Goal: Navigation & Orientation: Understand site structure

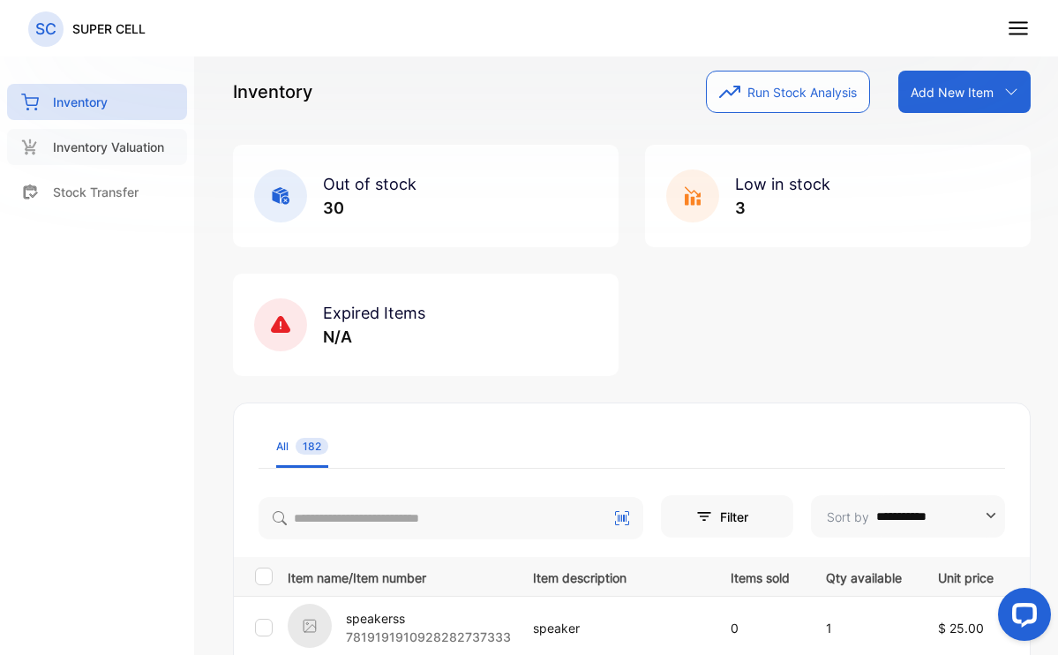
click at [100, 140] on p "Inventory Valuation" at bounding box center [108, 147] width 111 height 19
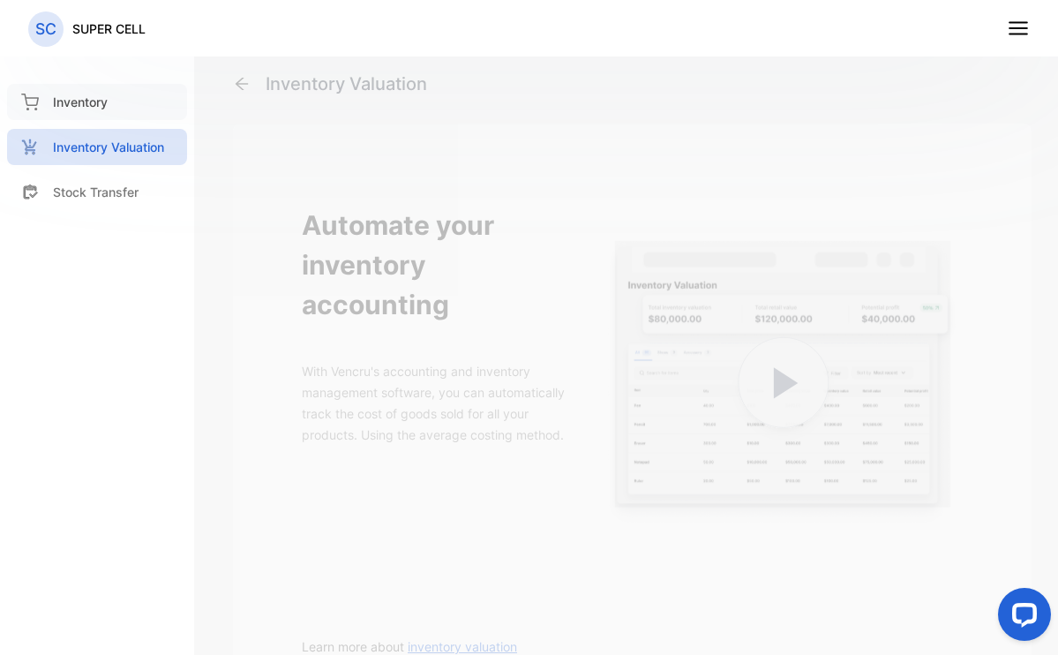
click at [81, 117] on div "Inventory" at bounding box center [97, 102] width 180 height 36
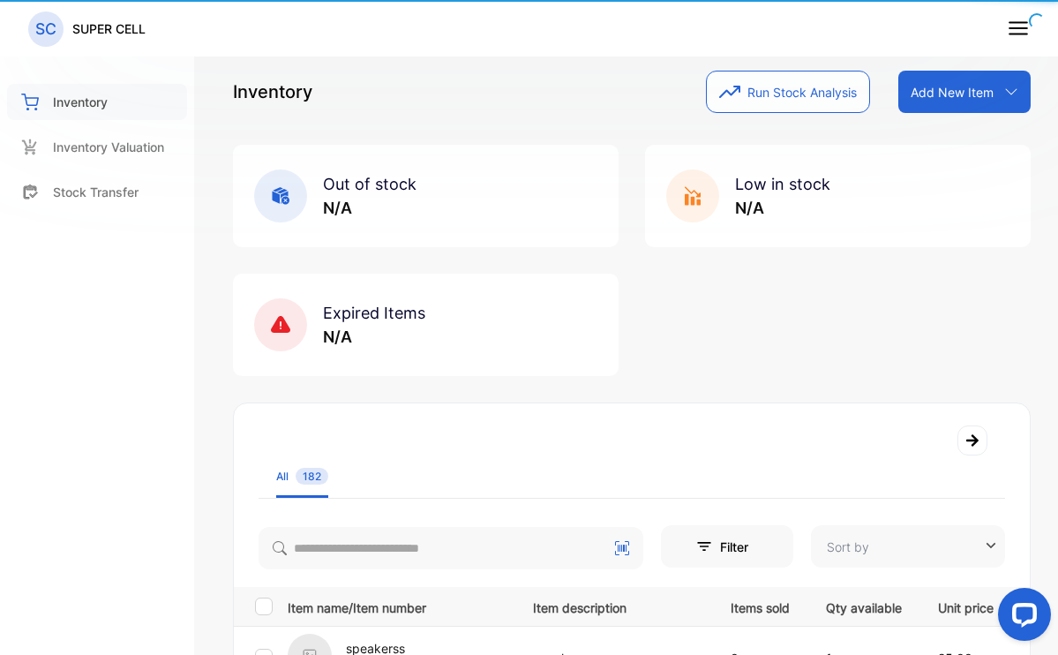
type input "**********"
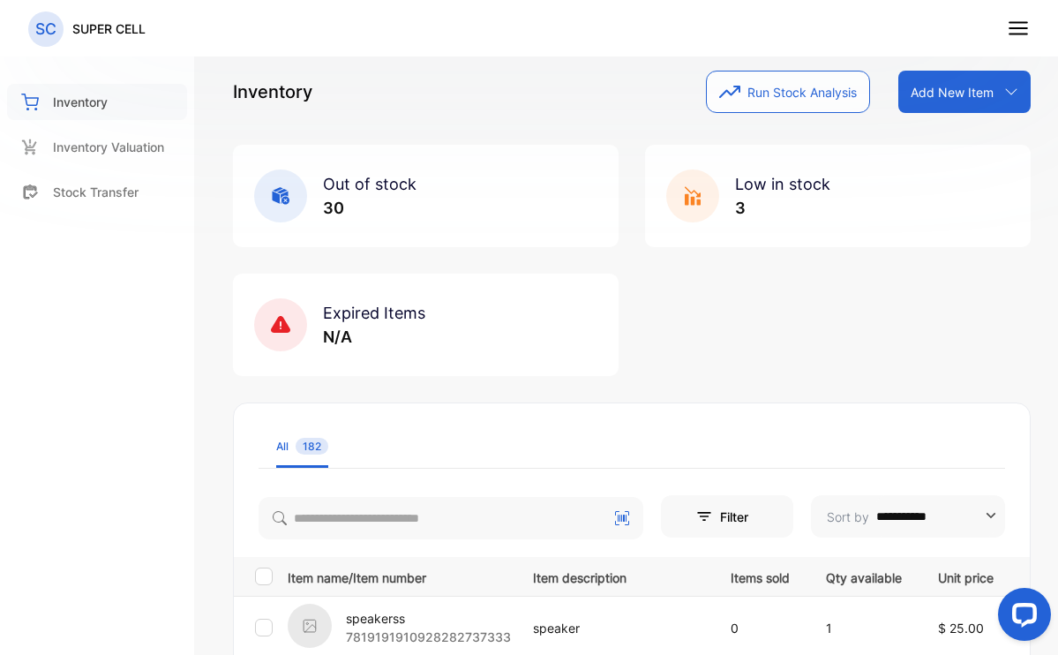
click at [84, 100] on p "Inventory" at bounding box center [80, 102] width 55 height 19
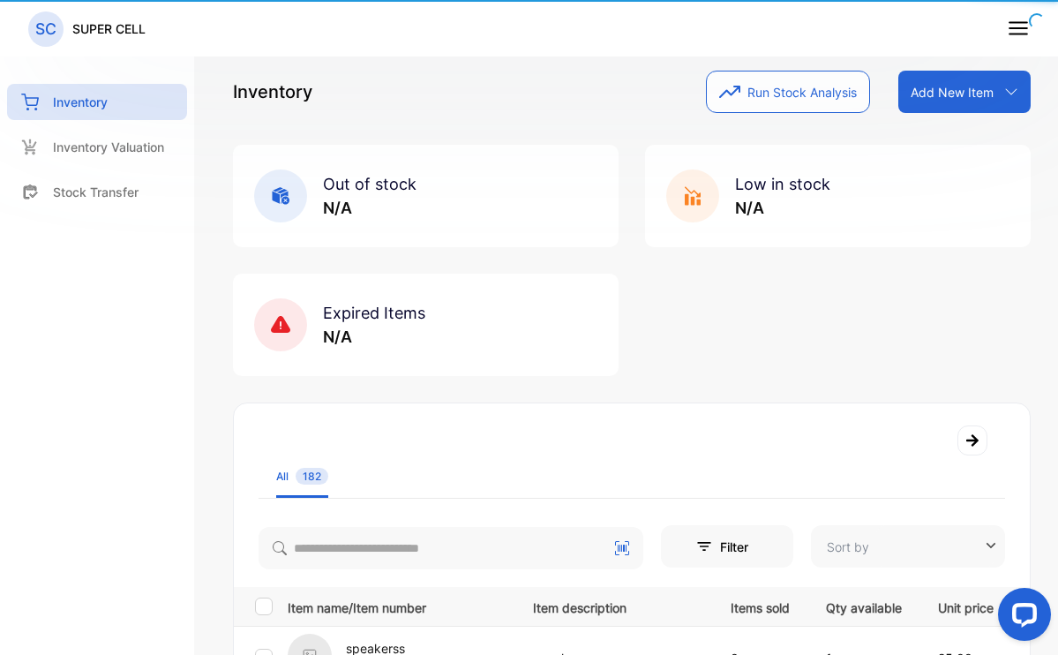
type input "**********"
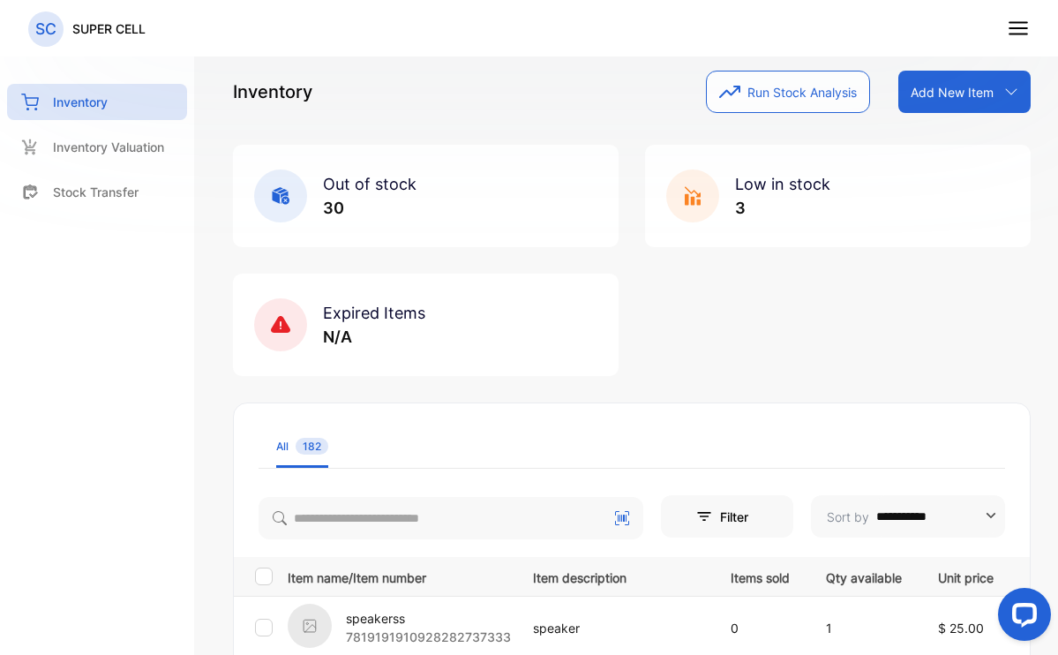
click at [1026, 31] on icon at bounding box center [1017, 28] width 23 height 23
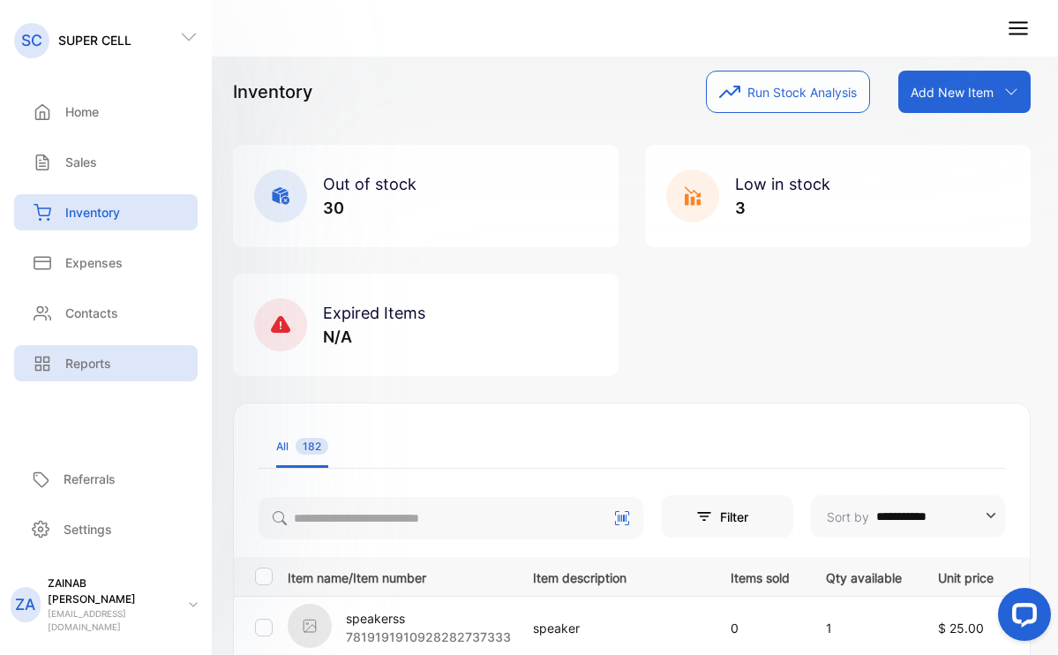
click at [88, 355] on p "Reports" at bounding box center [88, 363] width 46 height 19
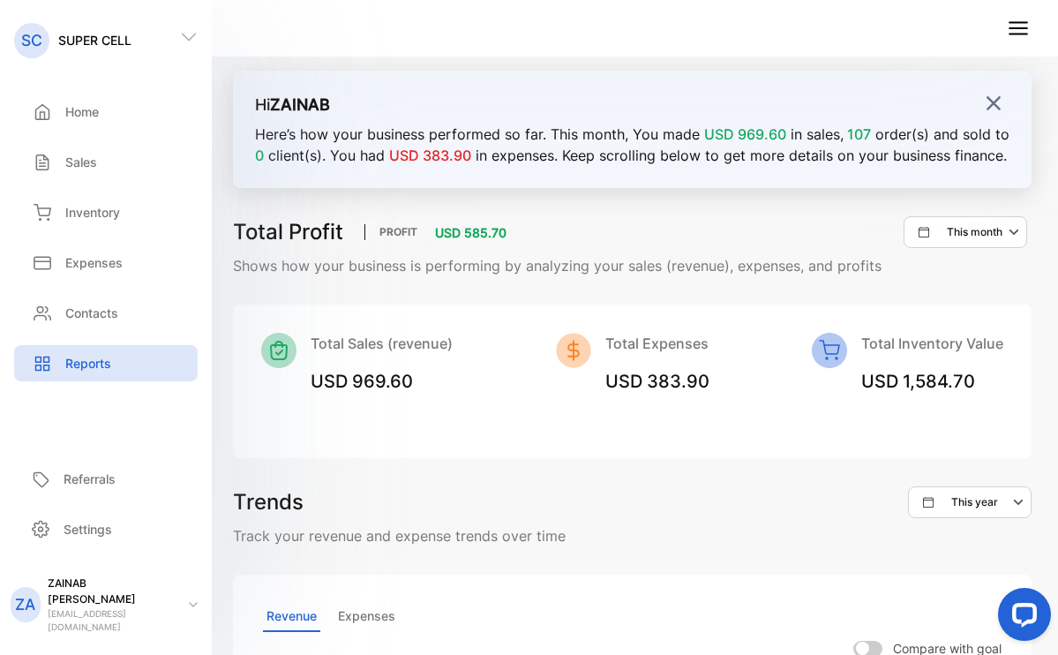
click at [984, 108] on img at bounding box center [993, 103] width 18 height 18
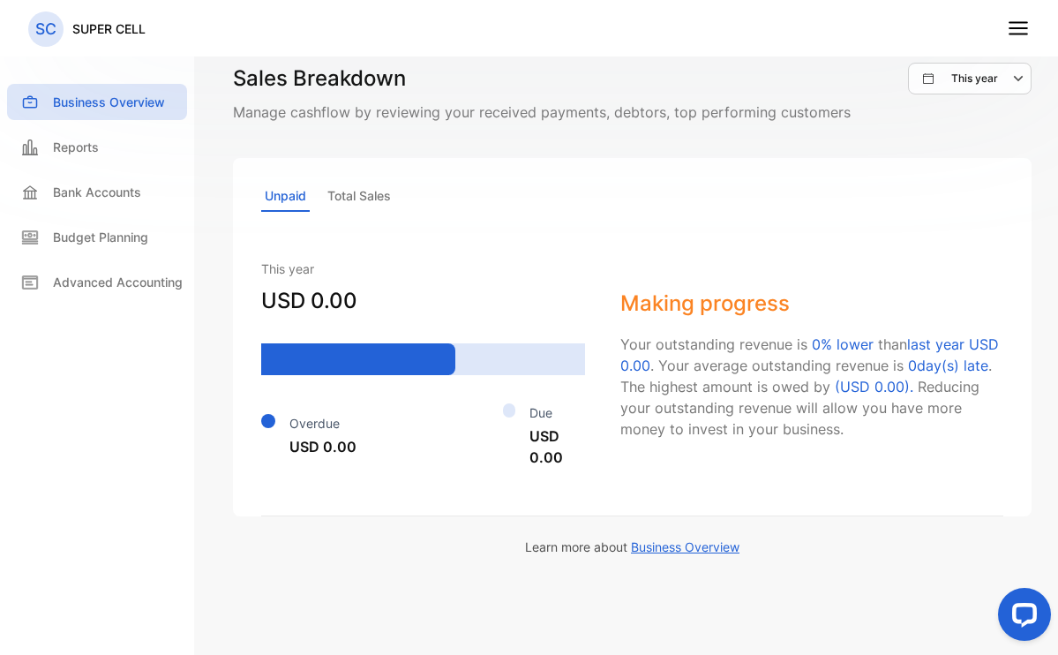
scroll to position [470, 0]
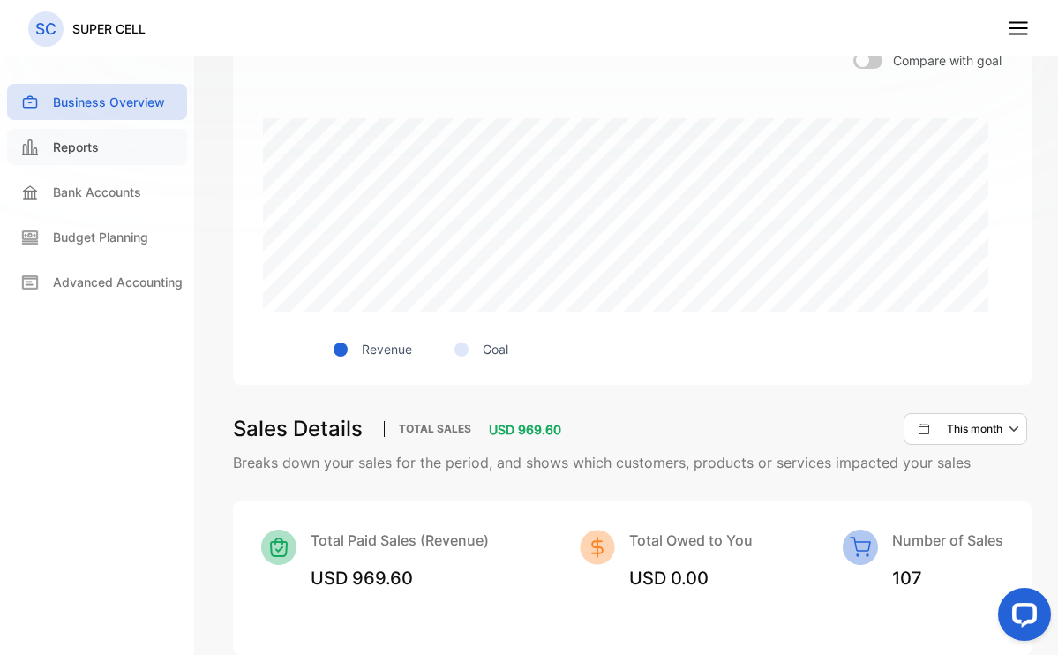
click at [77, 140] on p "Reports" at bounding box center [76, 147] width 46 height 19
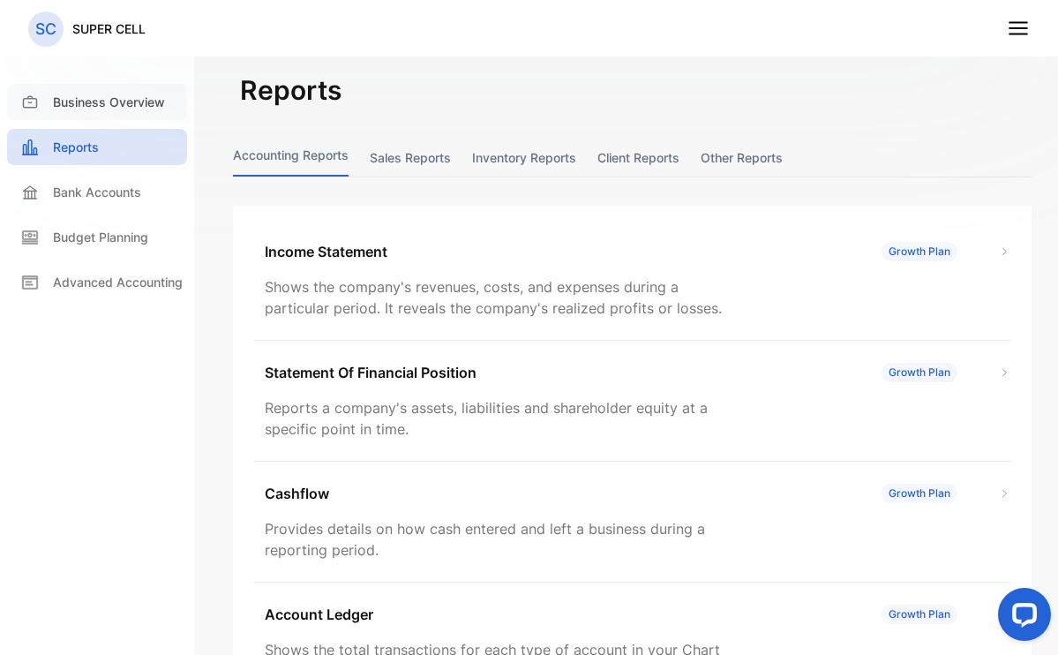
click at [145, 102] on p "Business Overview" at bounding box center [109, 102] width 112 height 19
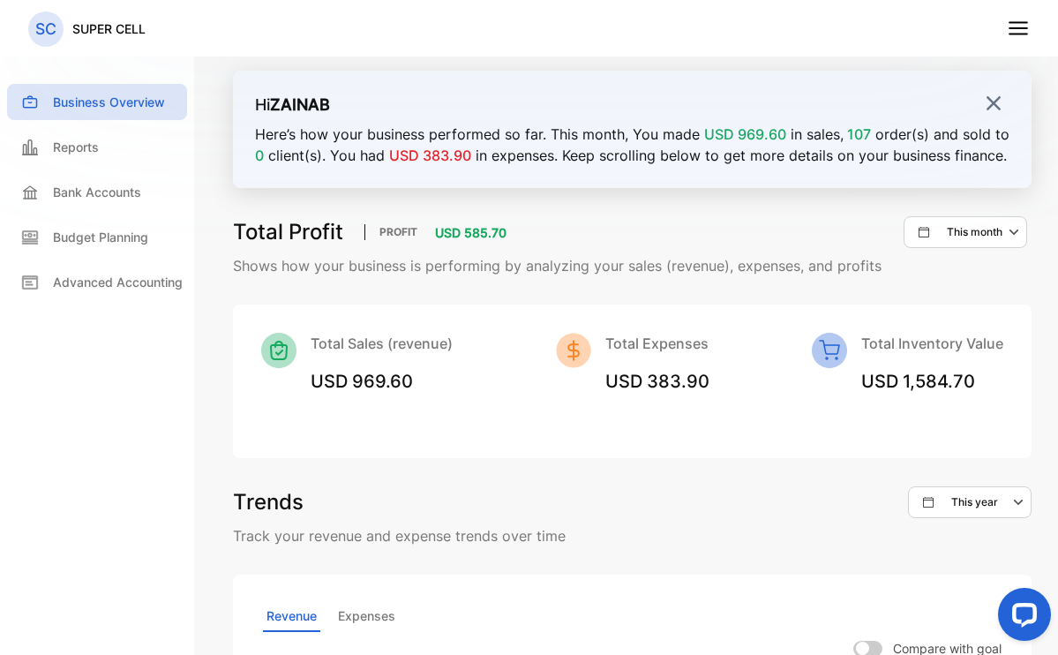
click at [984, 100] on img at bounding box center [993, 103] width 18 height 18
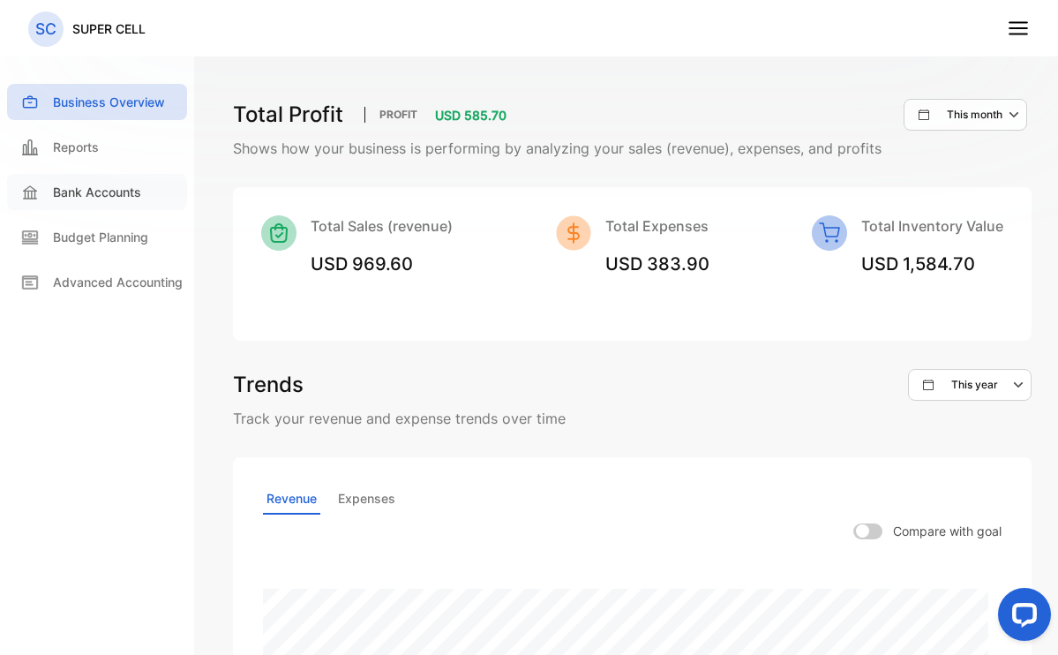
click at [136, 191] on div "Bank Accounts" at bounding box center [97, 192] width 180 height 36
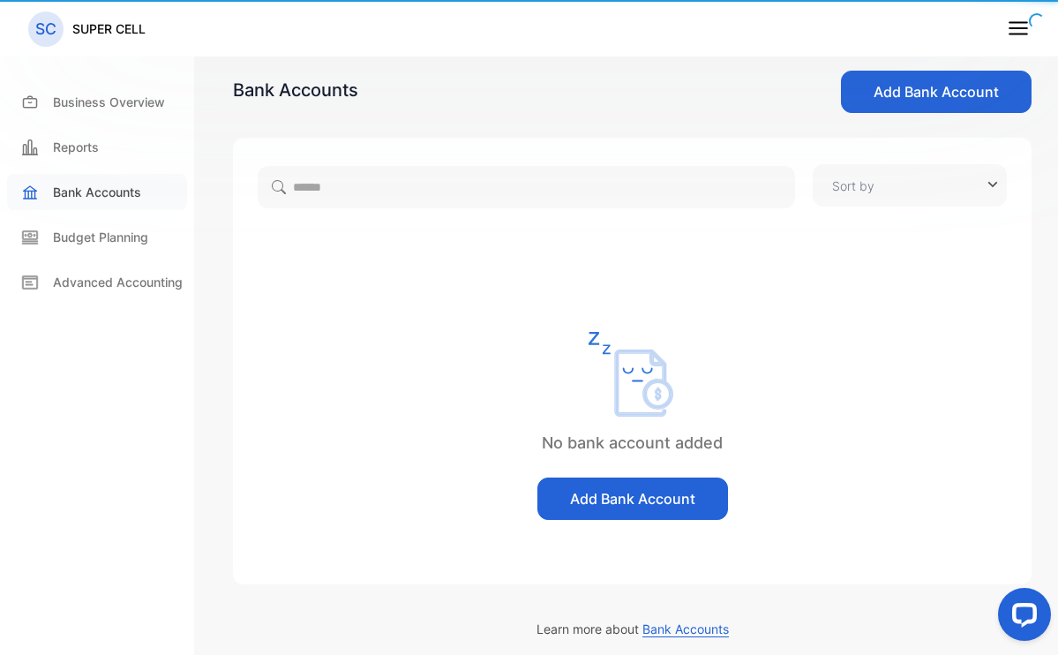
type input "**********"
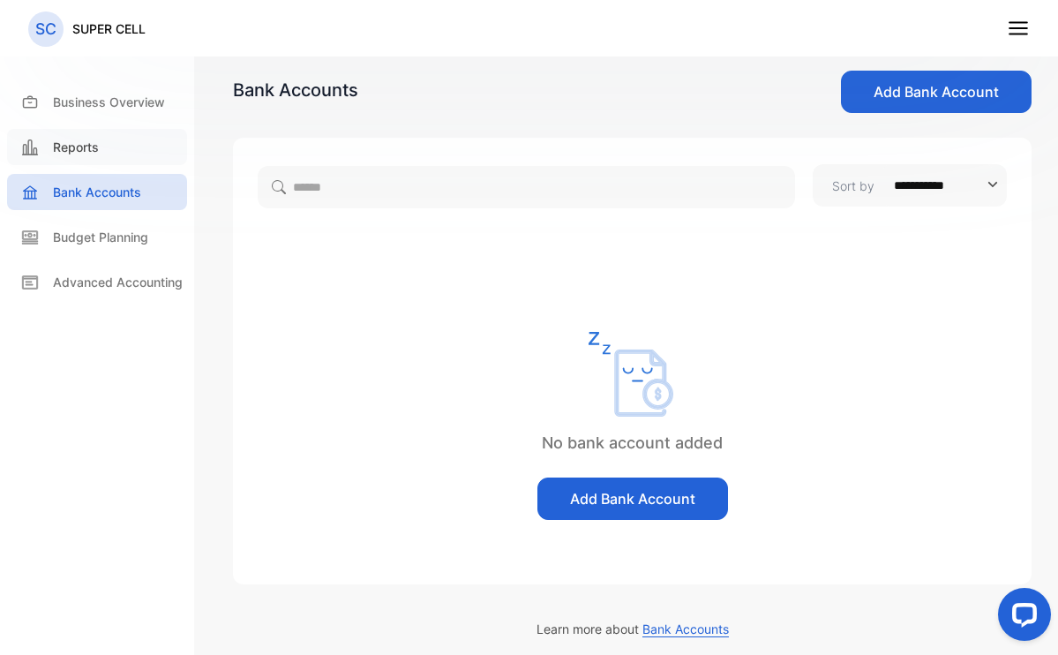
click at [35, 156] on div "Reports" at bounding box center [97, 147] width 180 height 36
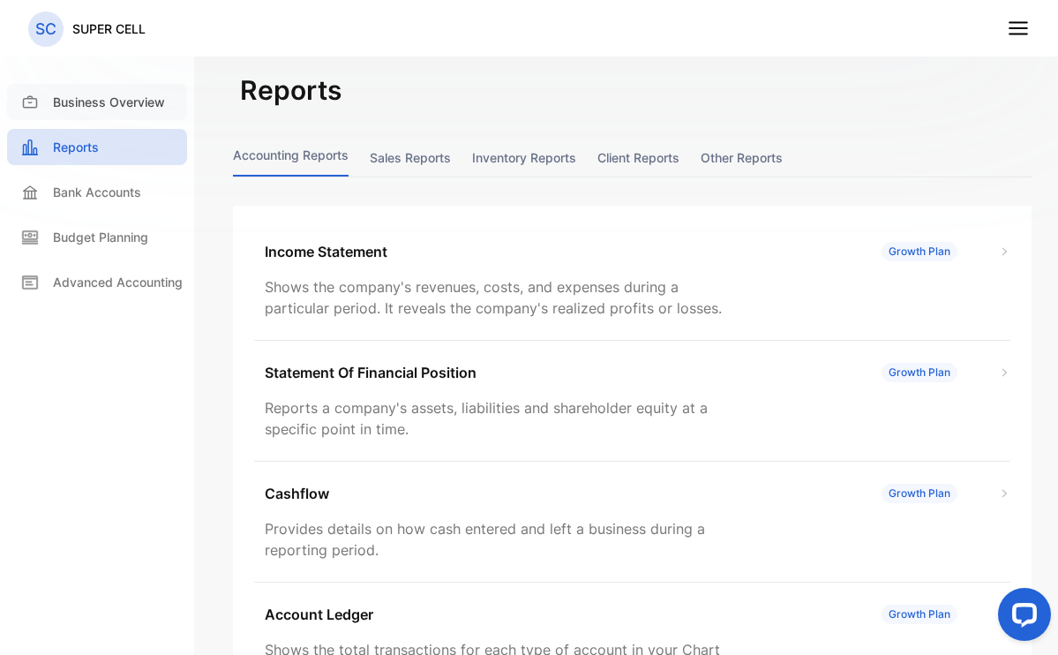
click at [126, 102] on p "Business Overview" at bounding box center [109, 102] width 112 height 19
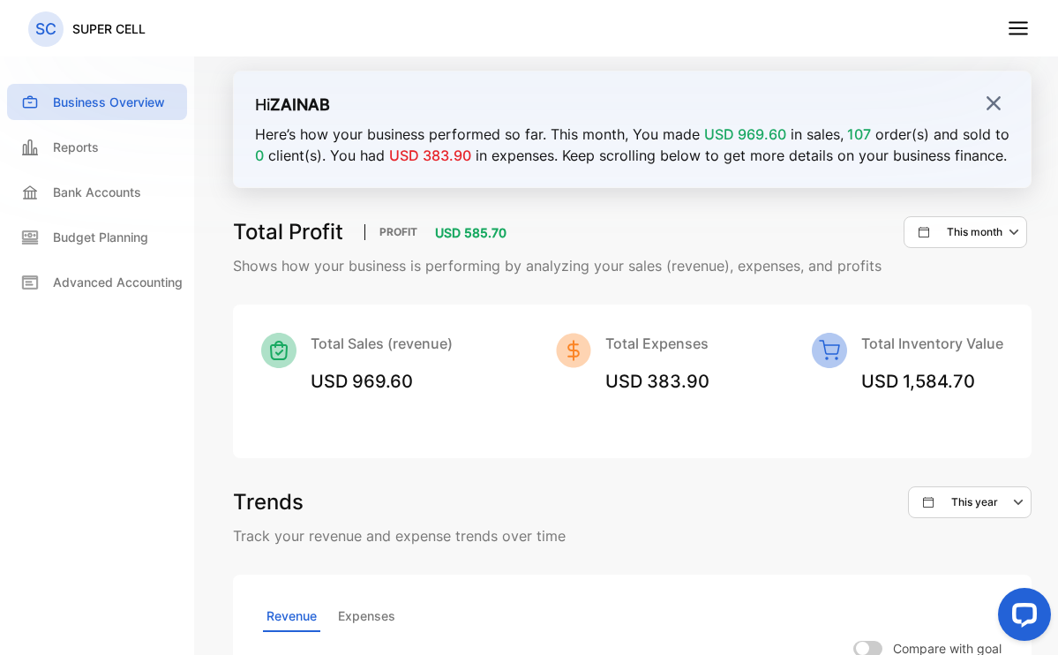
click at [984, 105] on img at bounding box center [993, 103] width 18 height 18
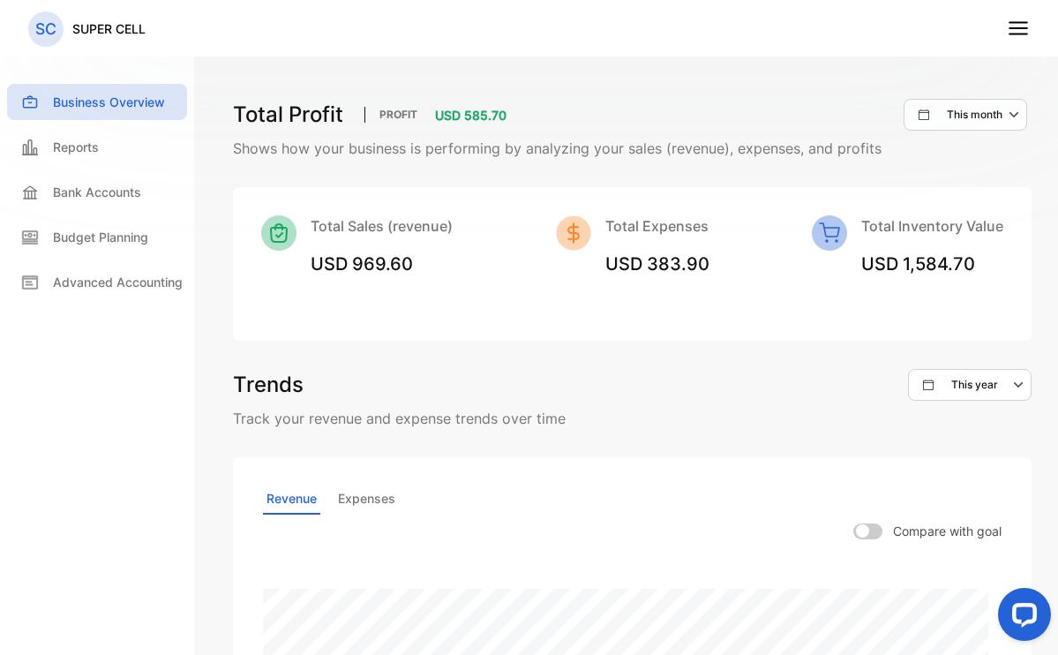
click at [1021, 30] on icon at bounding box center [1017, 28] width 23 height 23
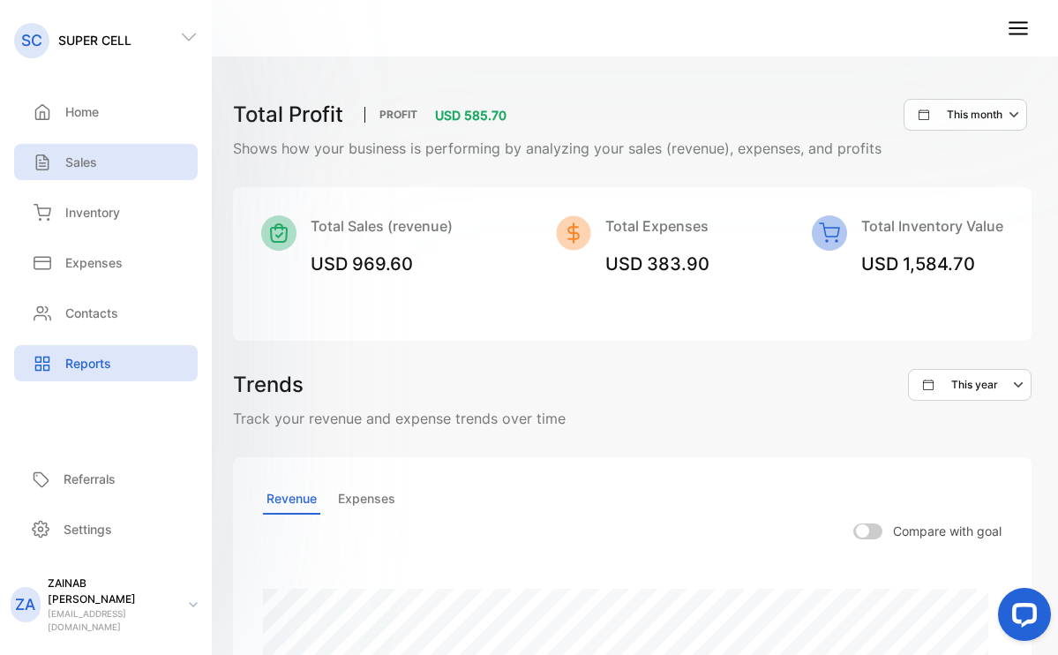
click at [89, 168] on p "Sales" at bounding box center [81, 162] width 32 height 19
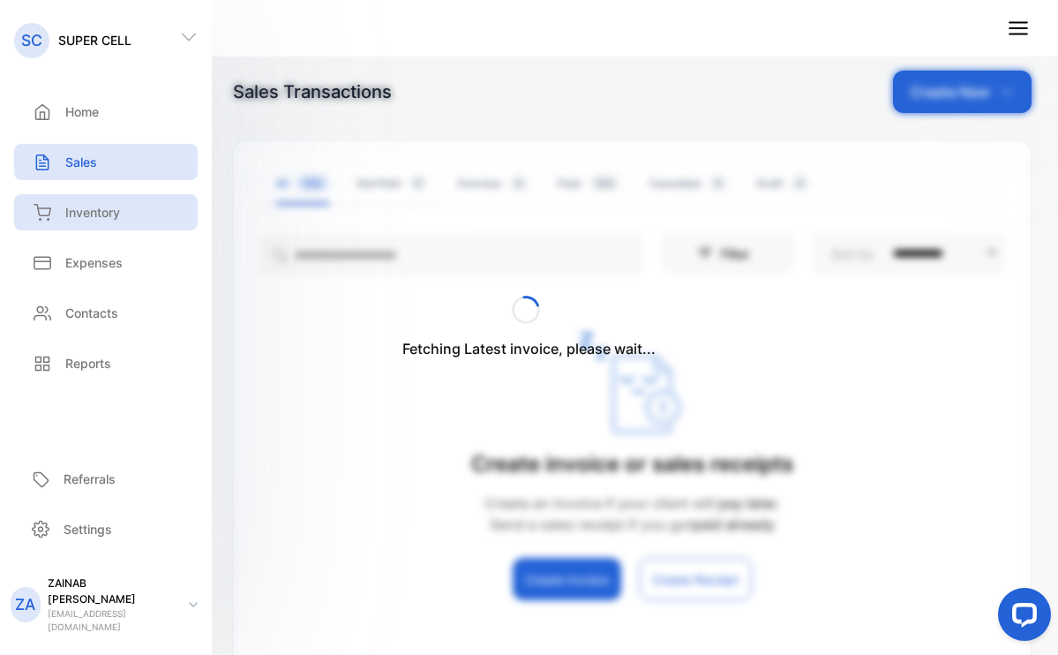
click at [95, 213] on p "Inventory" at bounding box center [92, 212] width 55 height 19
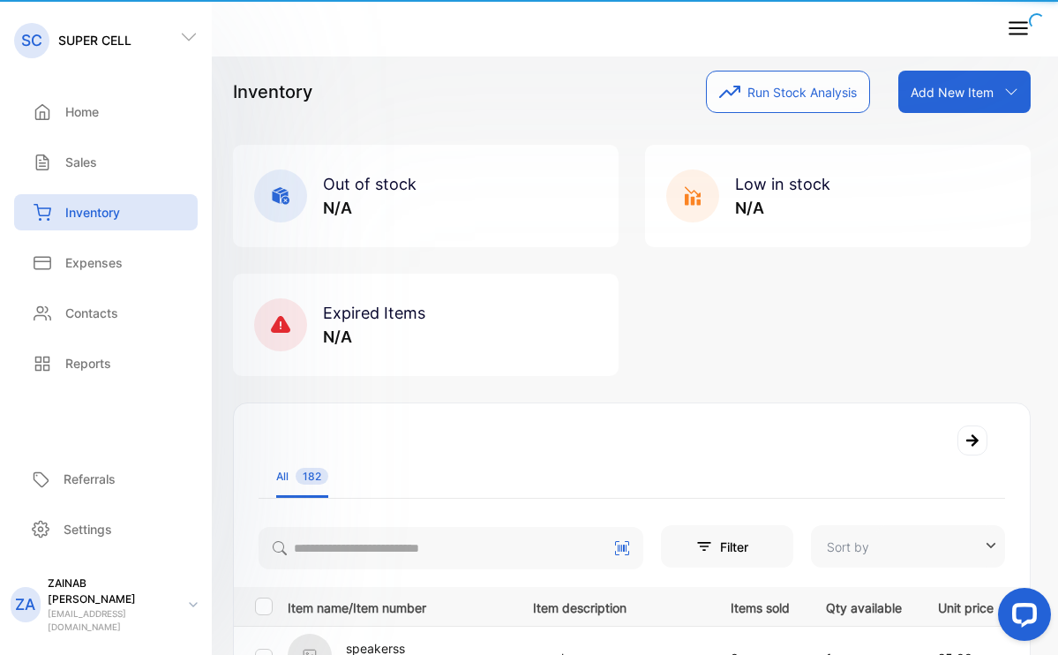
type input "**********"
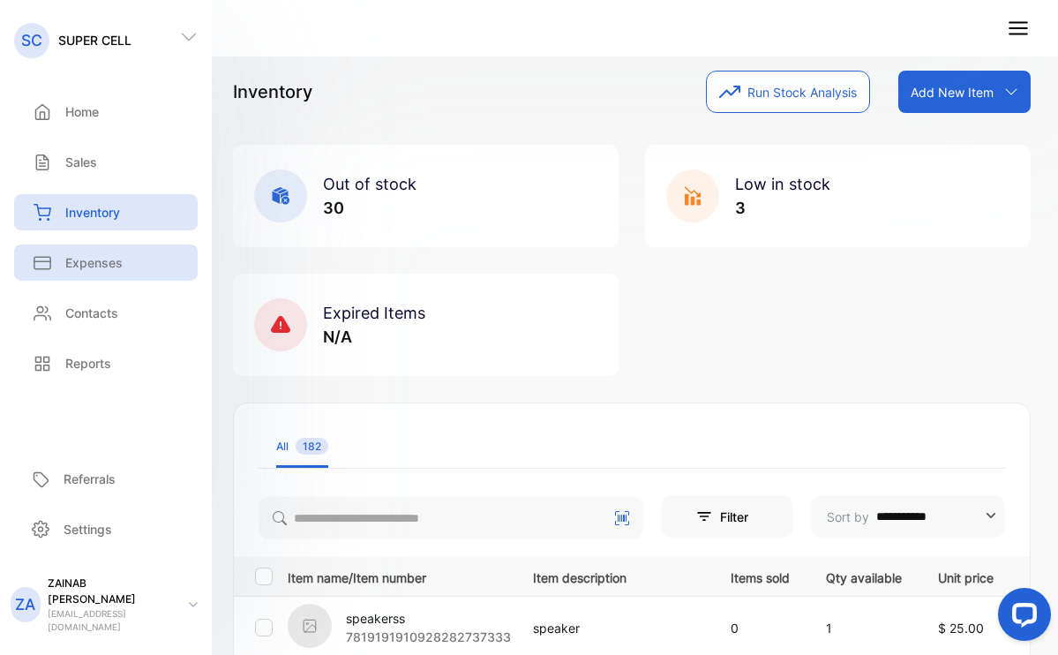
click at [92, 259] on p "Expenses" at bounding box center [93, 262] width 57 height 19
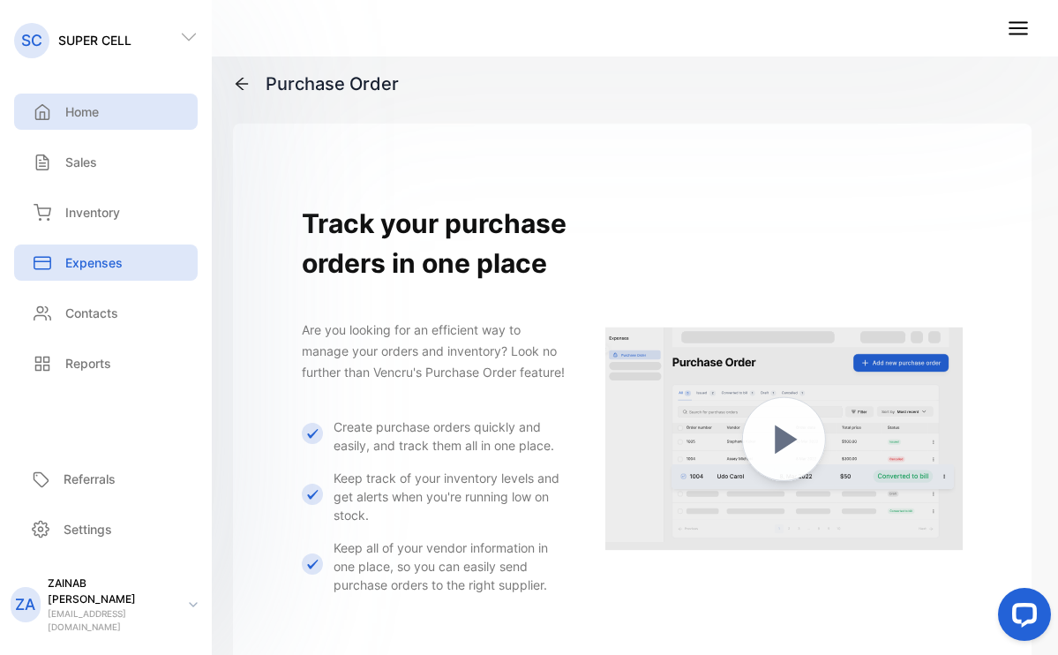
click at [80, 127] on div "Home" at bounding box center [105, 112] width 183 height 36
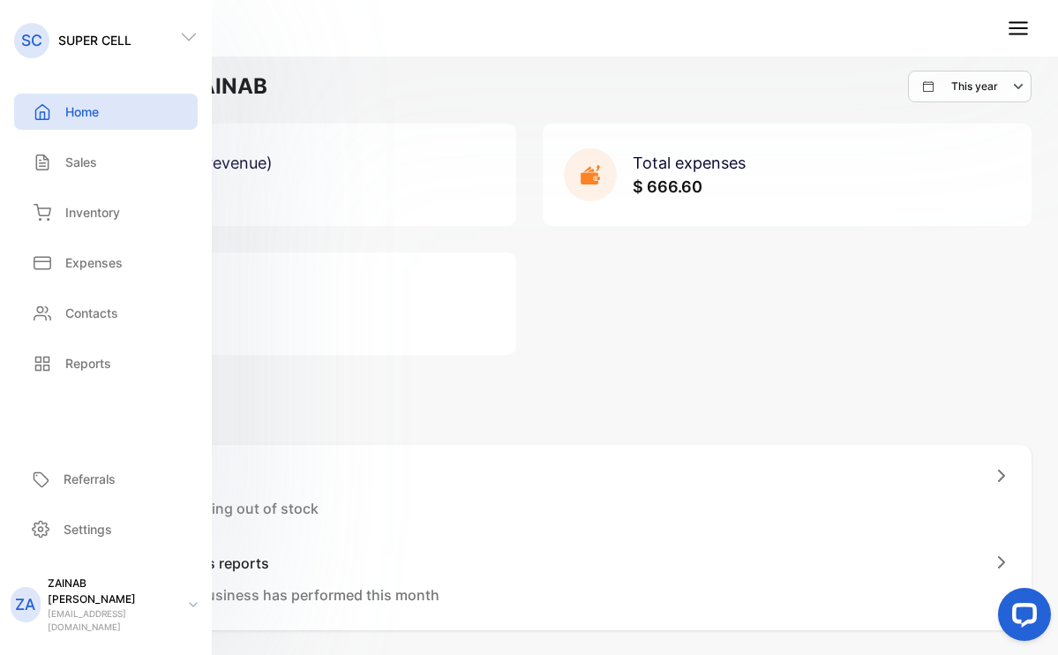
click at [655, 311] on div "Total sales (revenue) $ 1,565.20 Total expenses $ 666.60 Total profit $ 898.60" at bounding box center [528, 238] width 1005 height 231
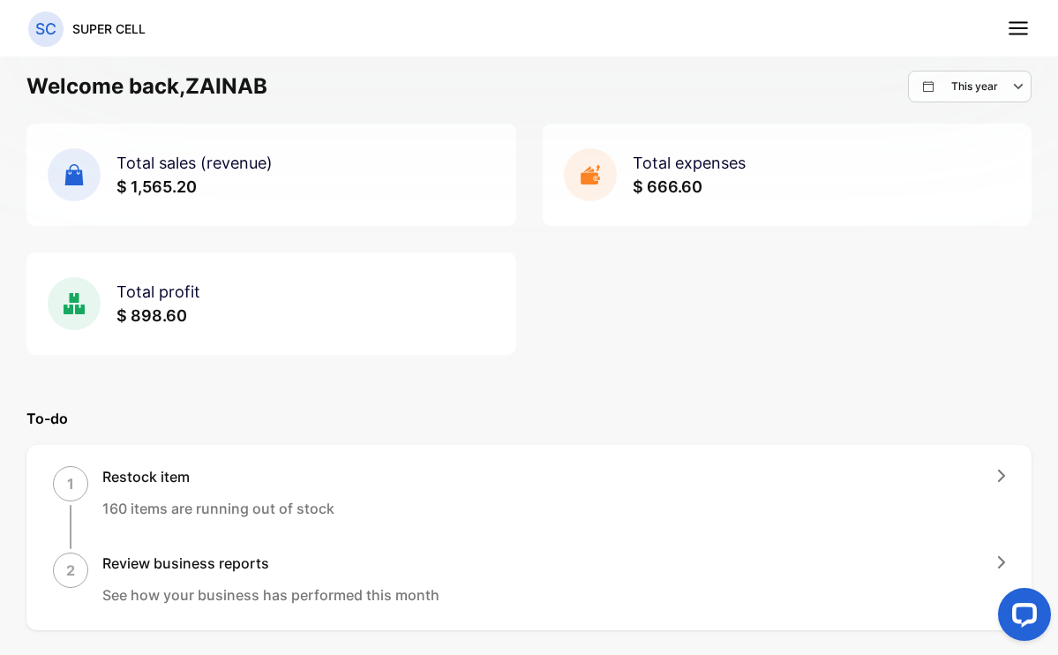
click at [1026, 30] on icon at bounding box center [1017, 28] width 23 height 23
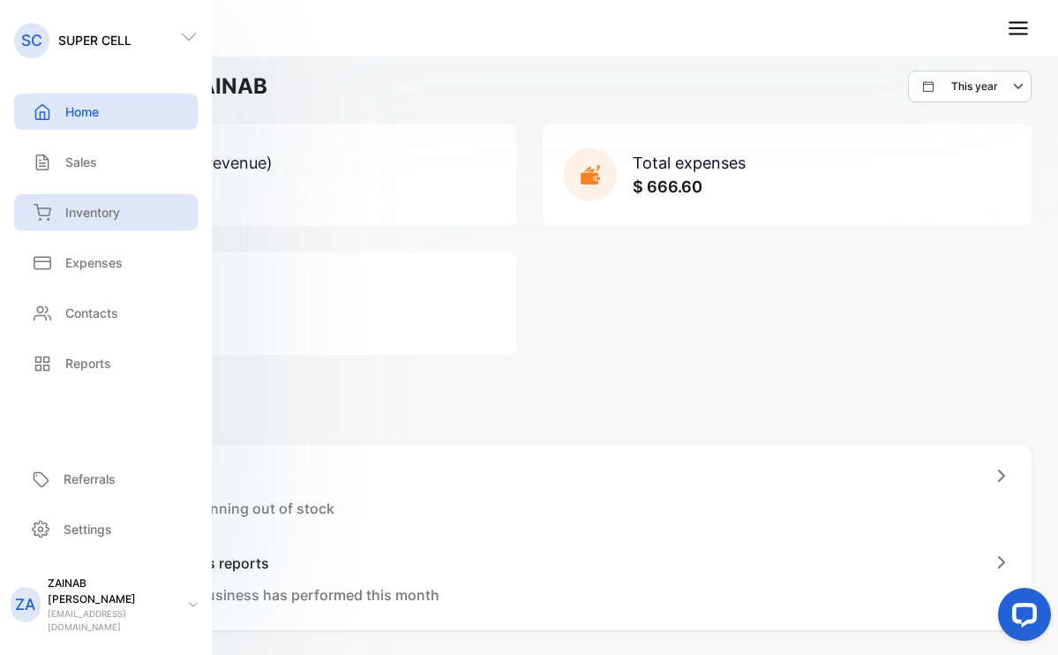
click at [95, 218] on p "Inventory" at bounding box center [92, 212] width 55 height 19
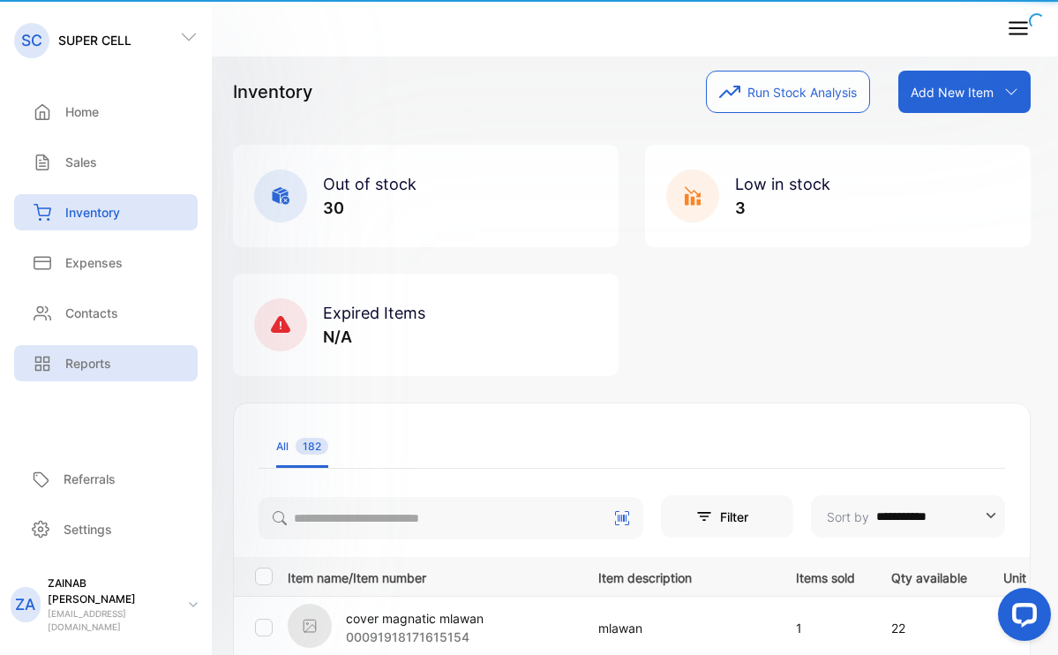
click at [85, 360] on p "Reports" at bounding box center [88, 363] width 46 height 19
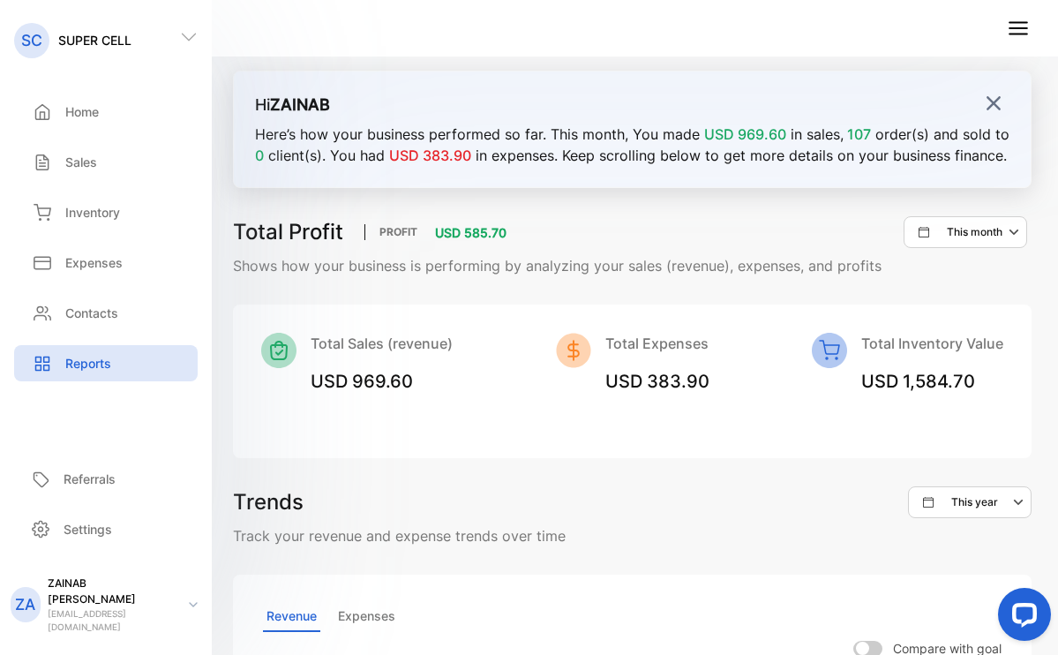
click at [984, 106] on img at bounding box center [993, 103] width 18 height 18
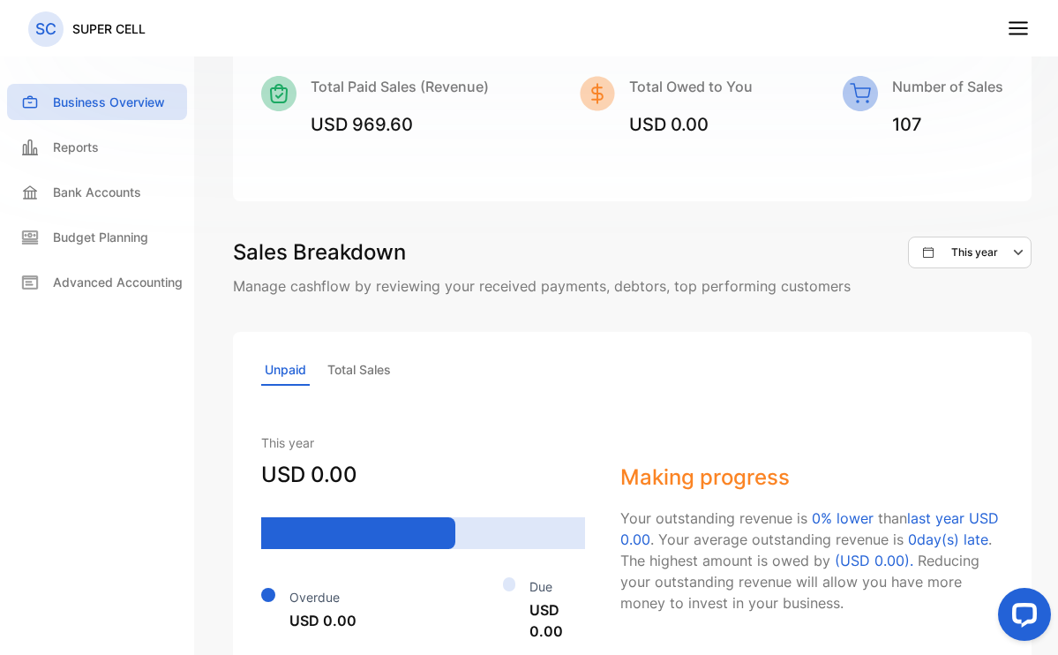
scroll to position [927, 0]
